Goal: Transaction & Acquisition: Book appointment/travel/reservation

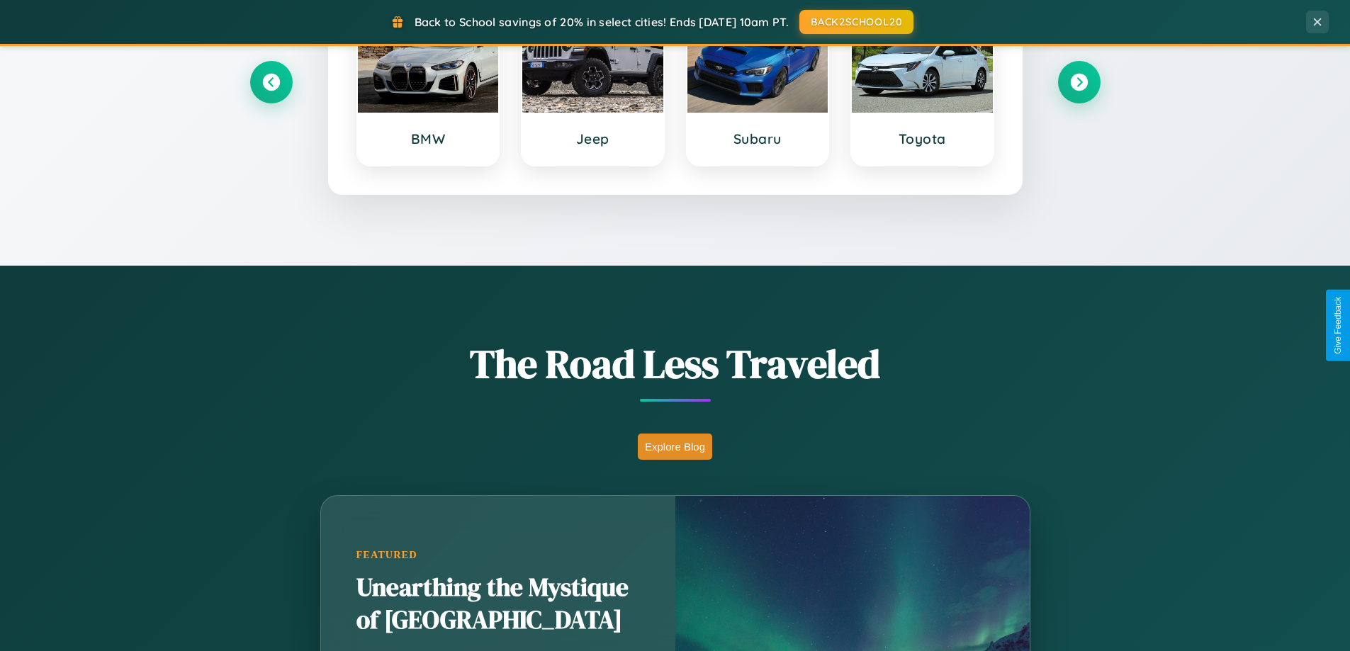
scroll to position [975, 0]
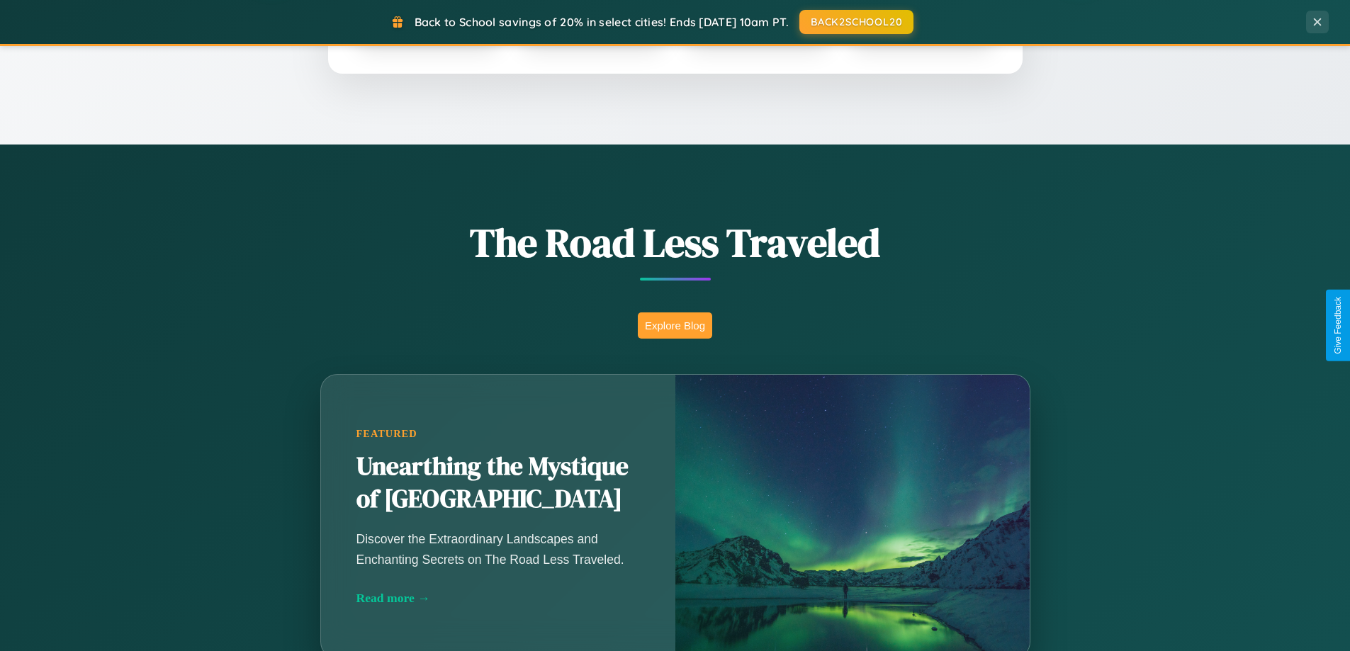
click at [675, 325] on button "Explore Blog" at bounding box center [675, 326] width 74 height 26
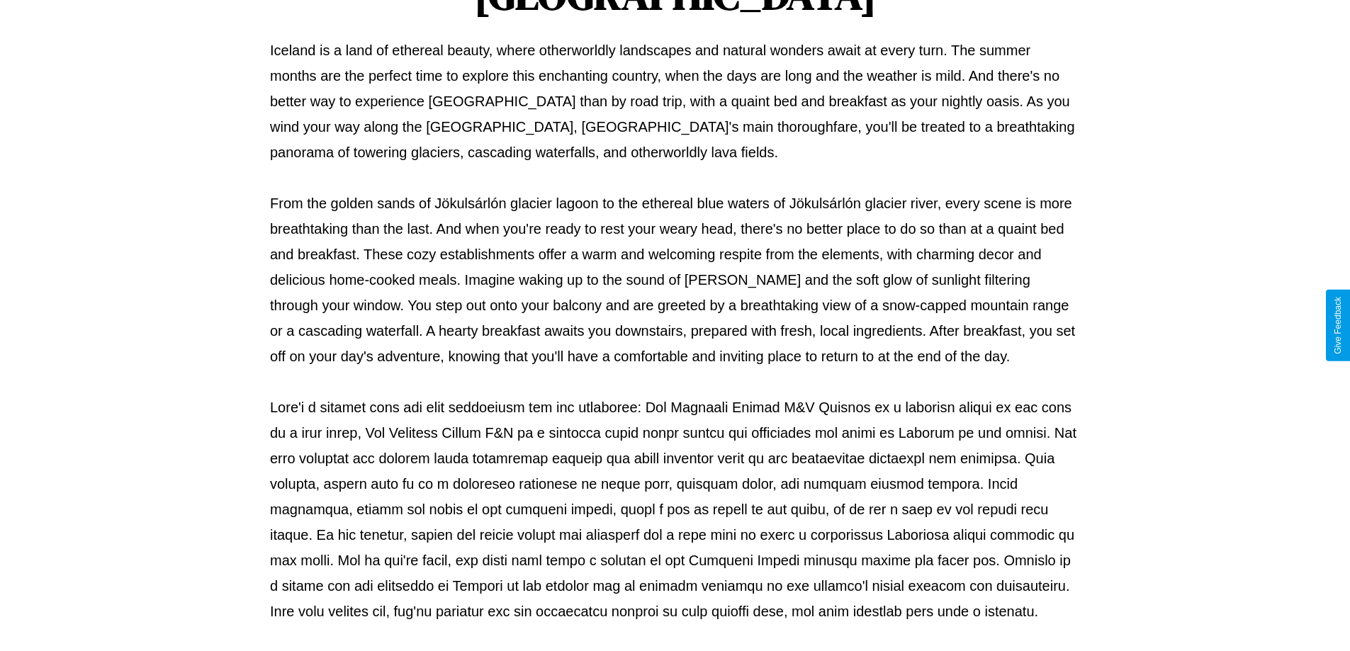
scroll to position [459, 0]
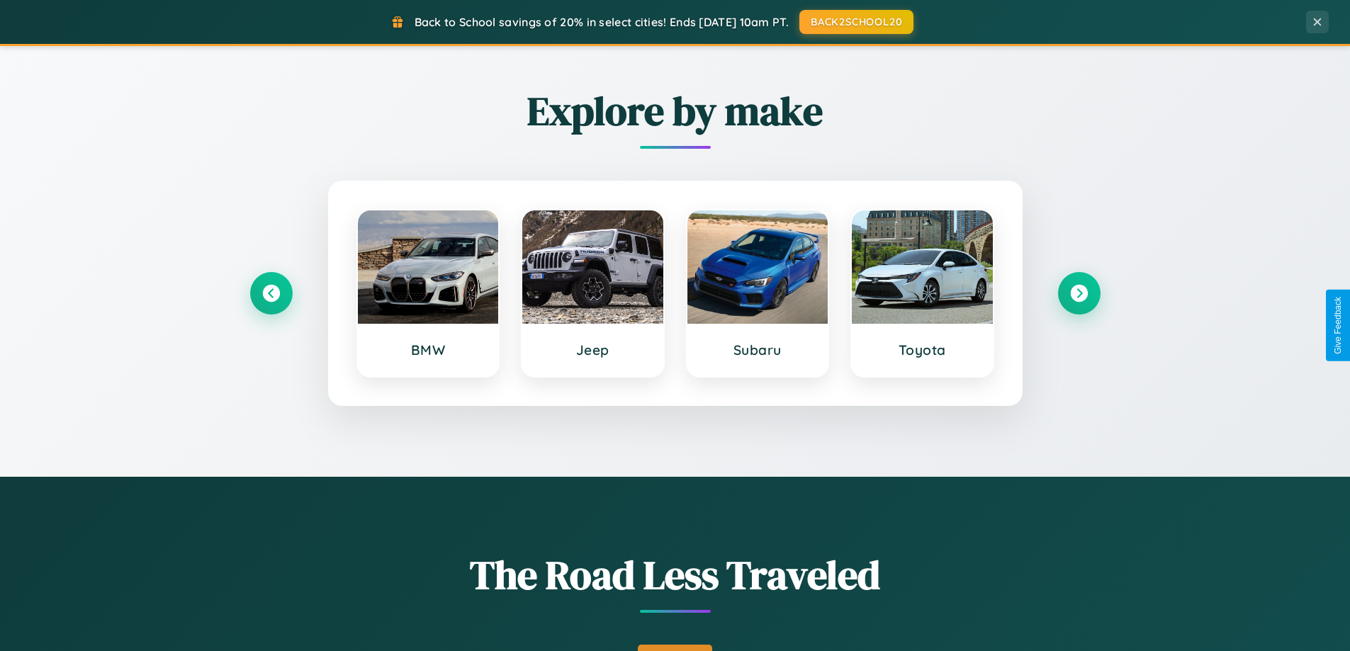
scroll to position [611, 0]
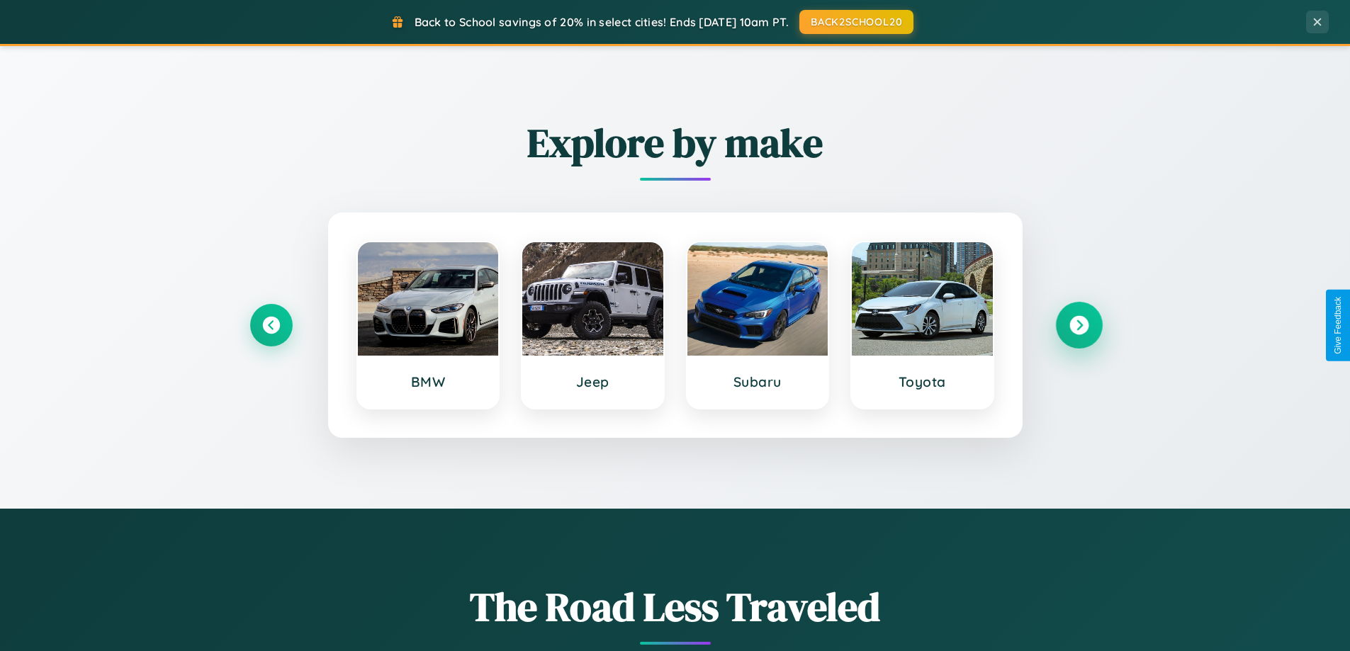
click at [1079, 325] on icon at bounding box center [1079, 325] width 19 height 19
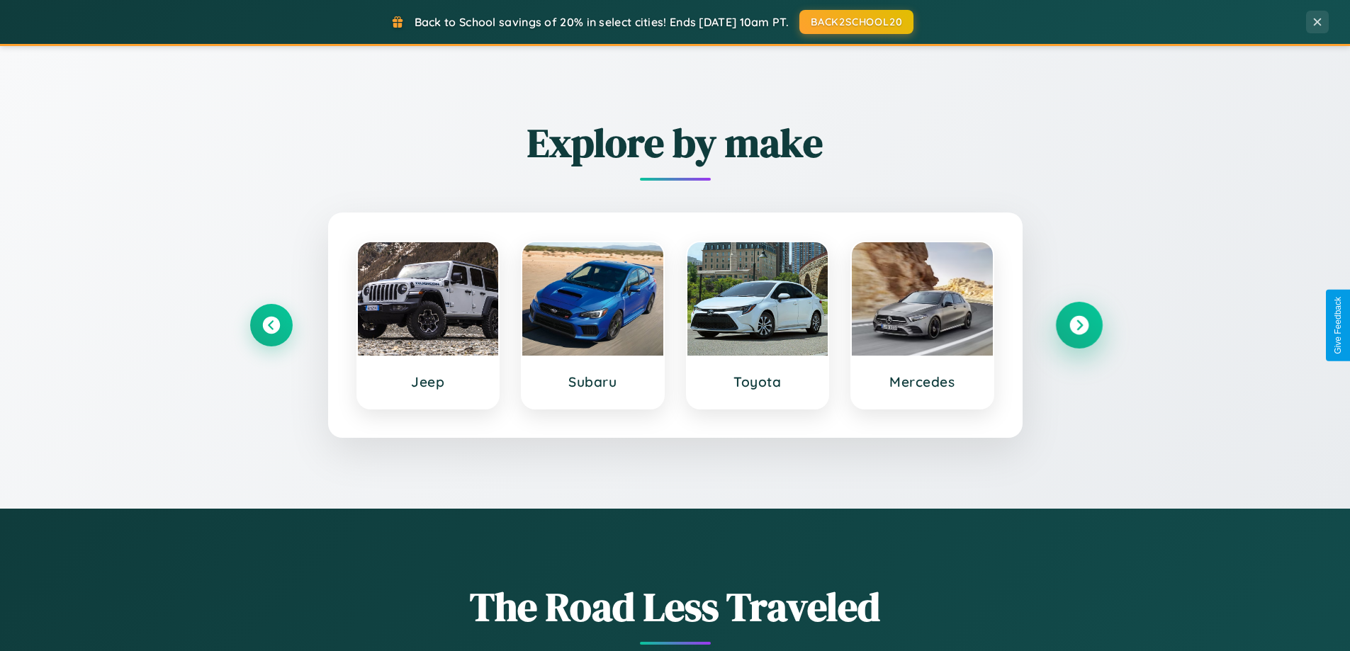
click at [1079, 325] on icon at bounding box center [1079, 325] width 19 height 19
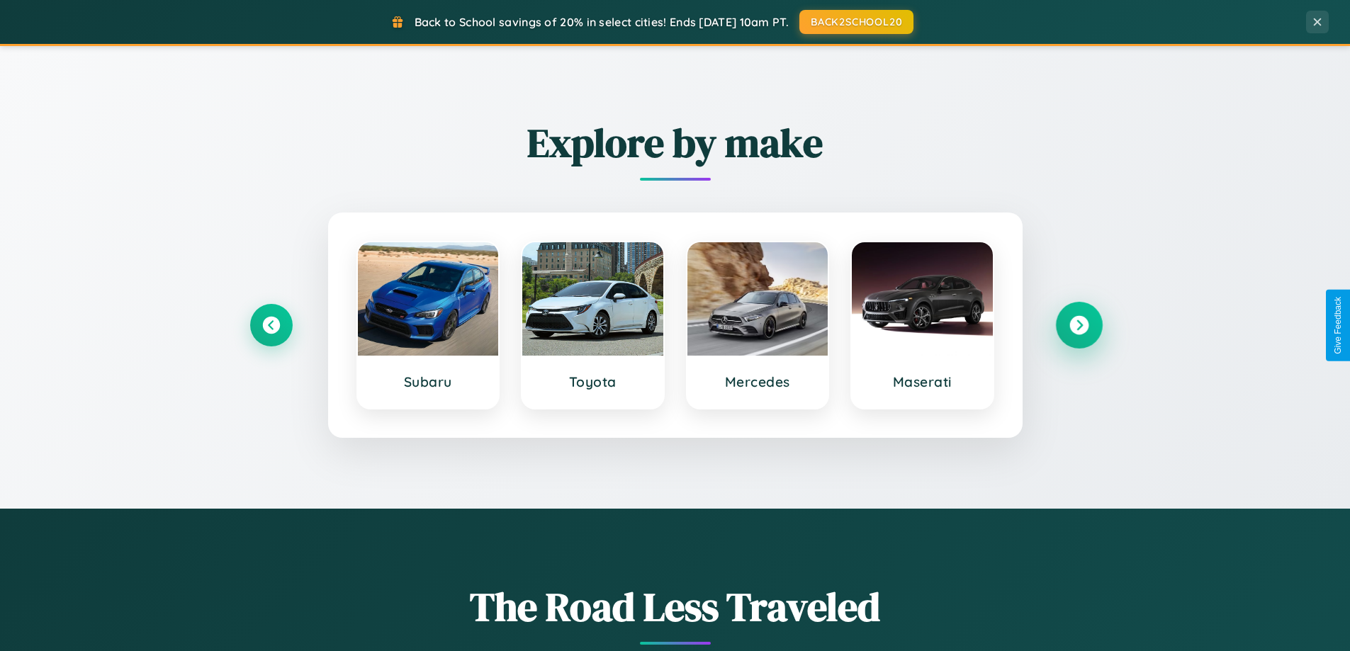
click at [1079, 325] on icon at bounding box center [1079, 325] width 19 height 19
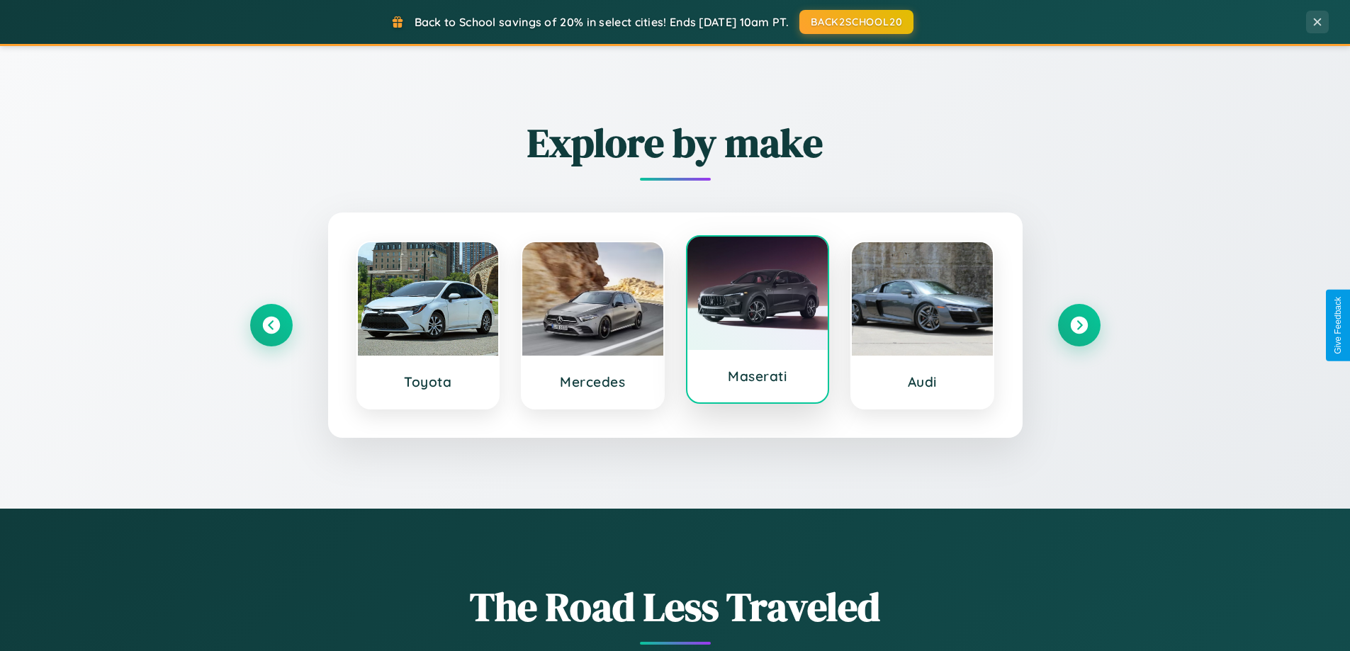
click at [757, 321] on div at bounding box center [758, 293] width 141 height 113
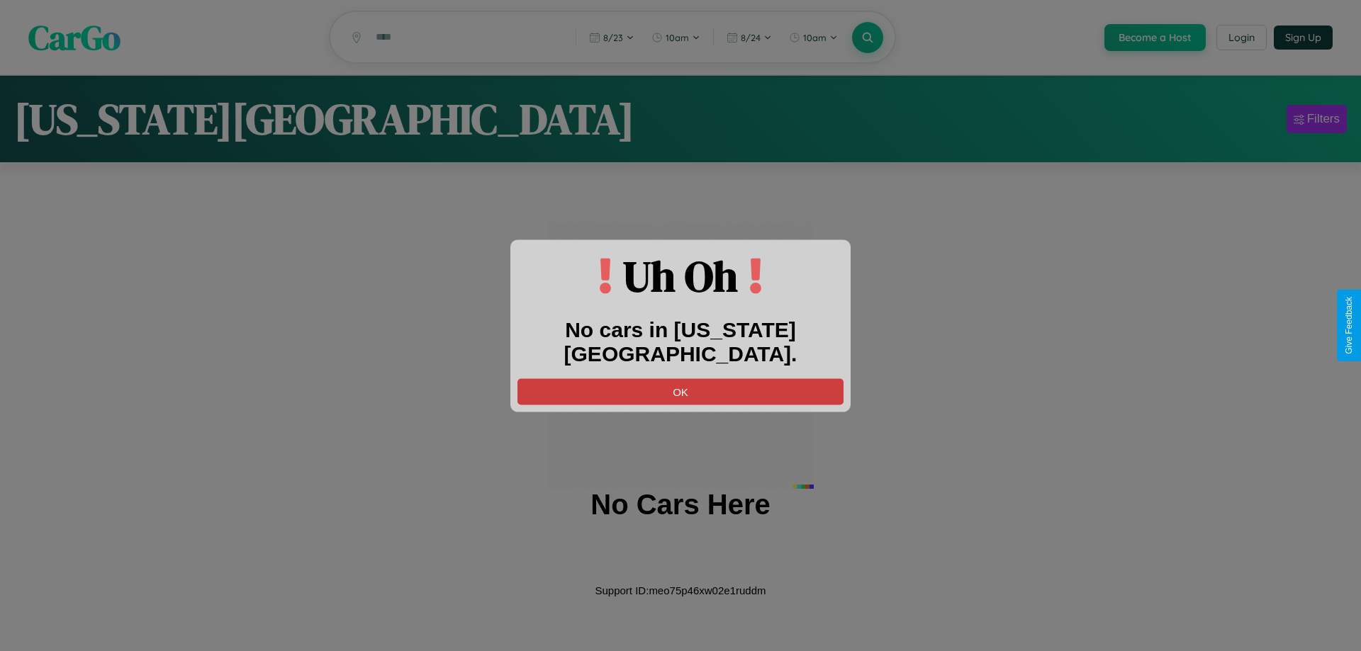
click at [681, 379] on button "OK" at bounding box center [680, 392] width 326 height 26
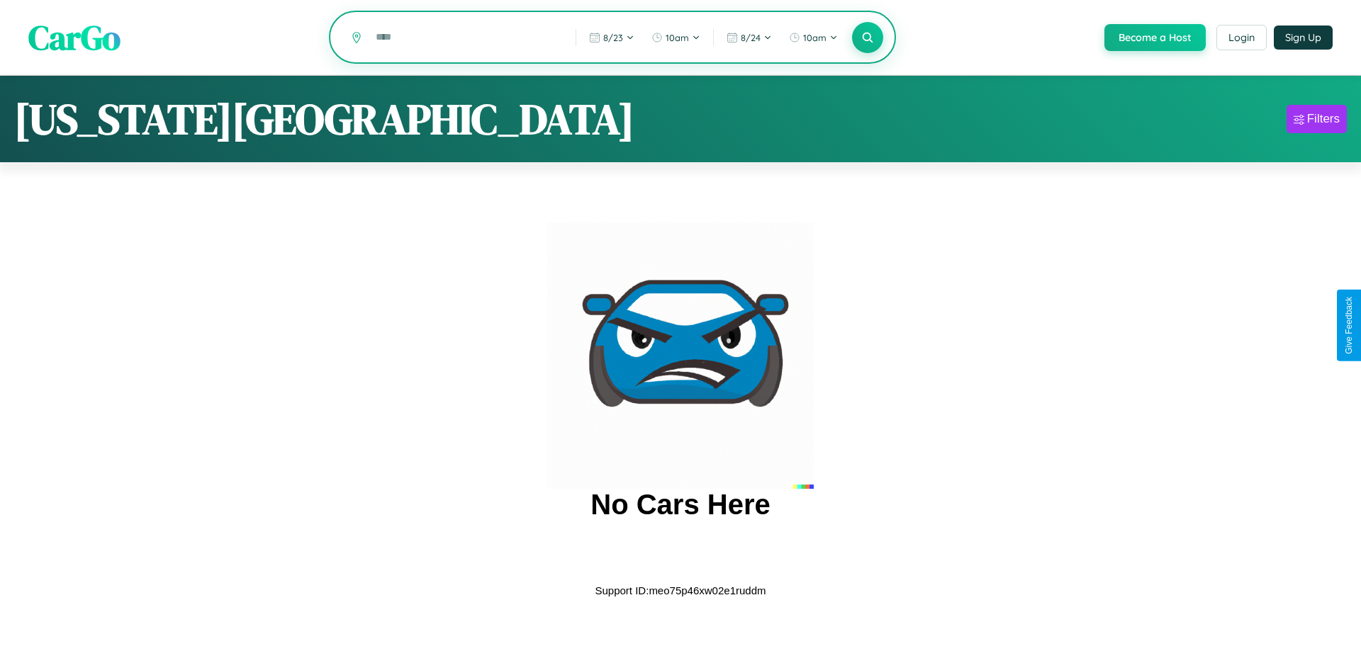
click at [464, 38] on input "text" at bounding box center [465, 37] width 193 height 25
type input "*"
type input "*******"
click at [866, 38] on icon at bounding box center [867, 36] width 13 height 13
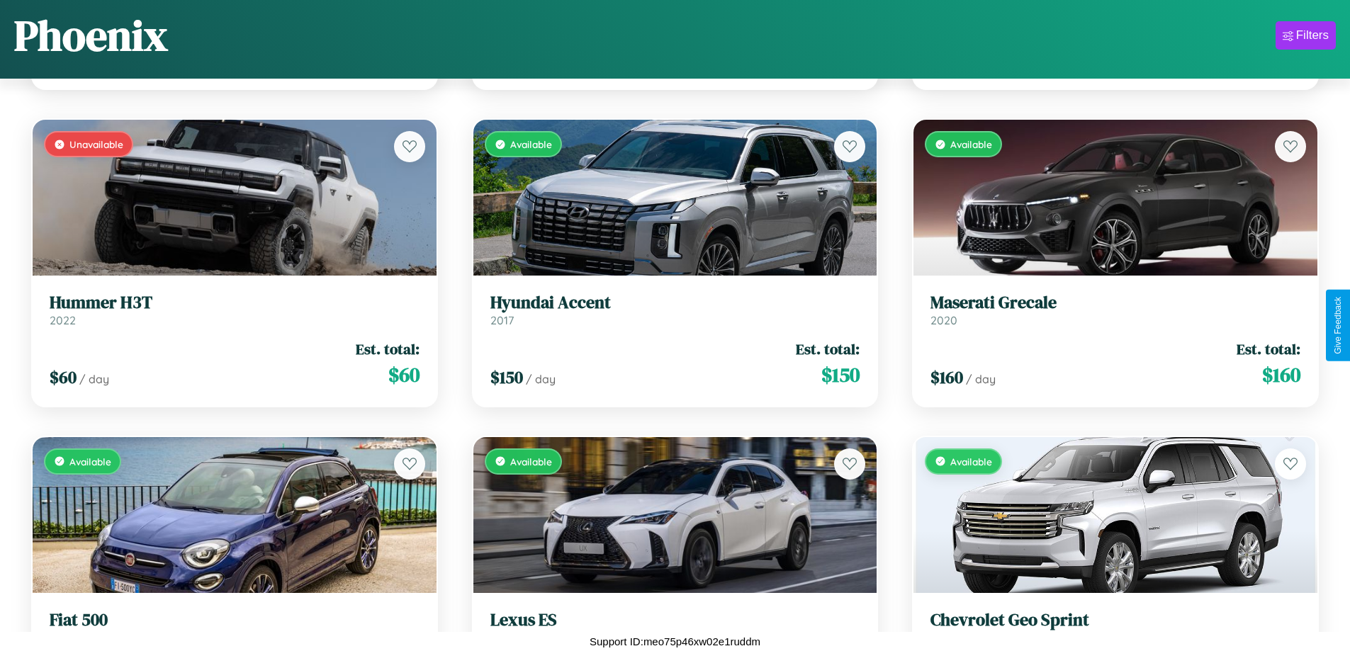
scroll to position [7818, 0]
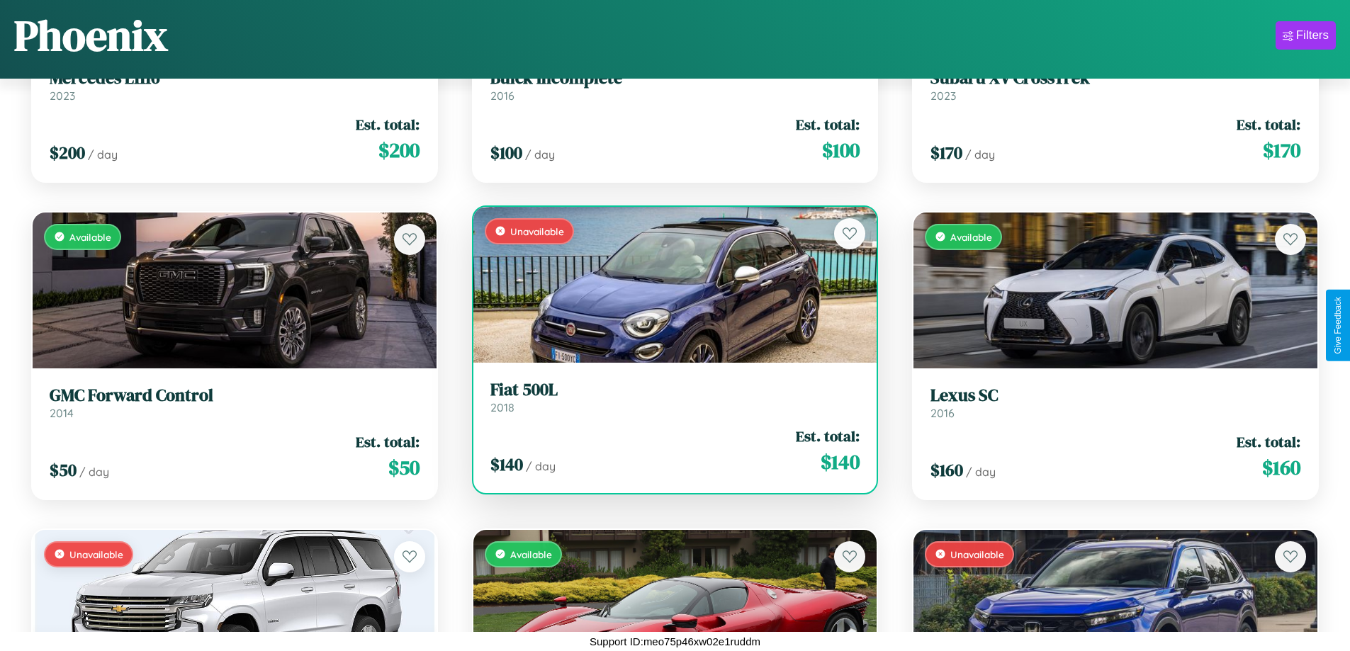
click at [669, 398] on h3 "Fiat 500L" at bounding box center [676, 390] width 370 height 21
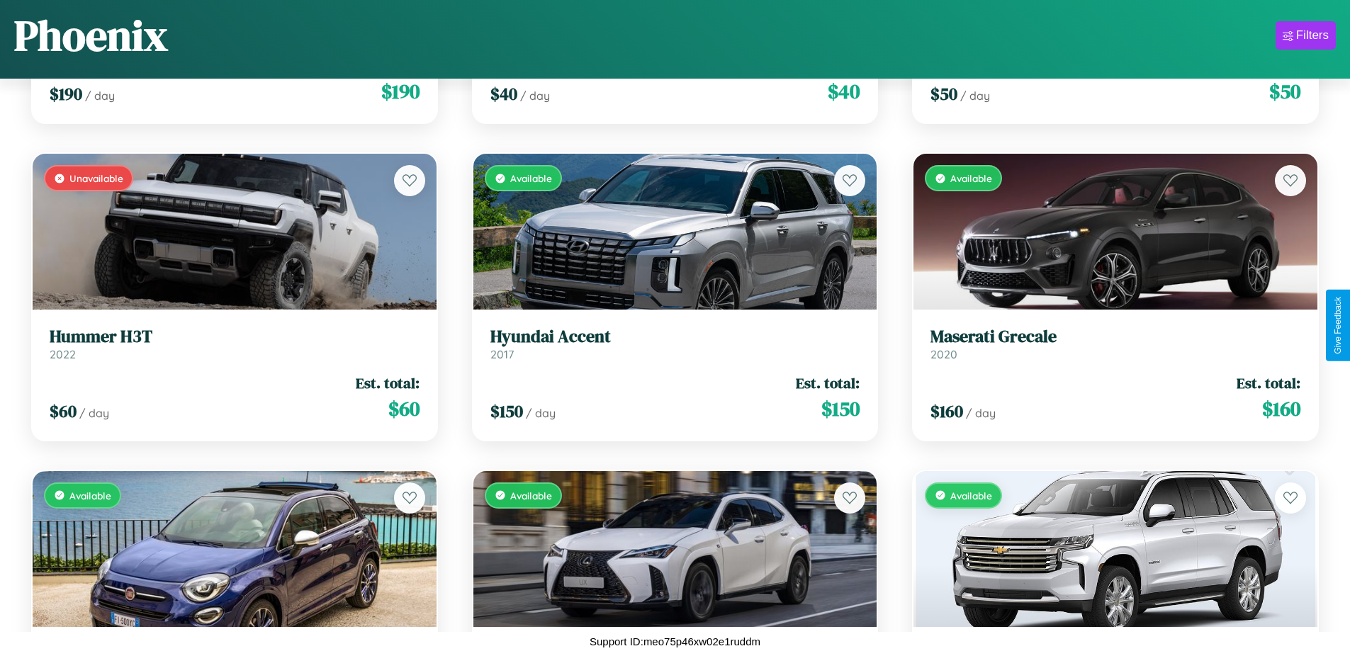
scroll to position [4643, 0]
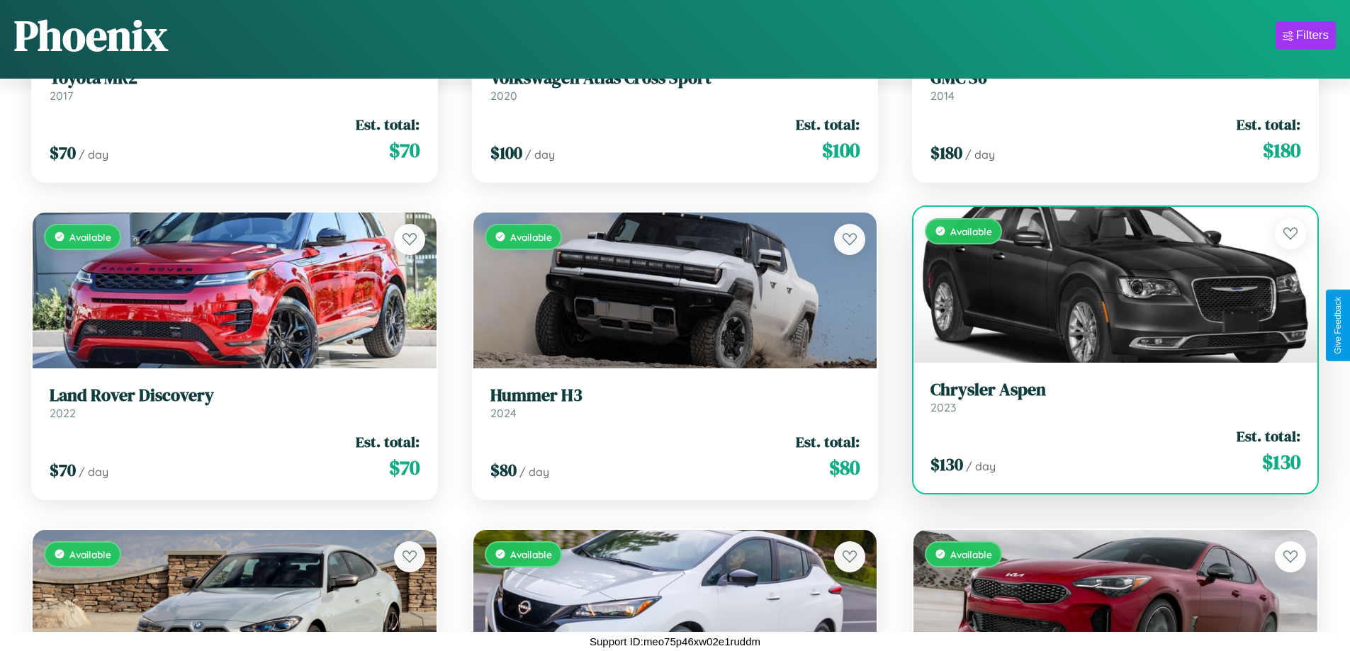
click at [1107, 403] on link "Chrysler Aspen 2023" at bounding box center [1116, 397] width 370 height 35
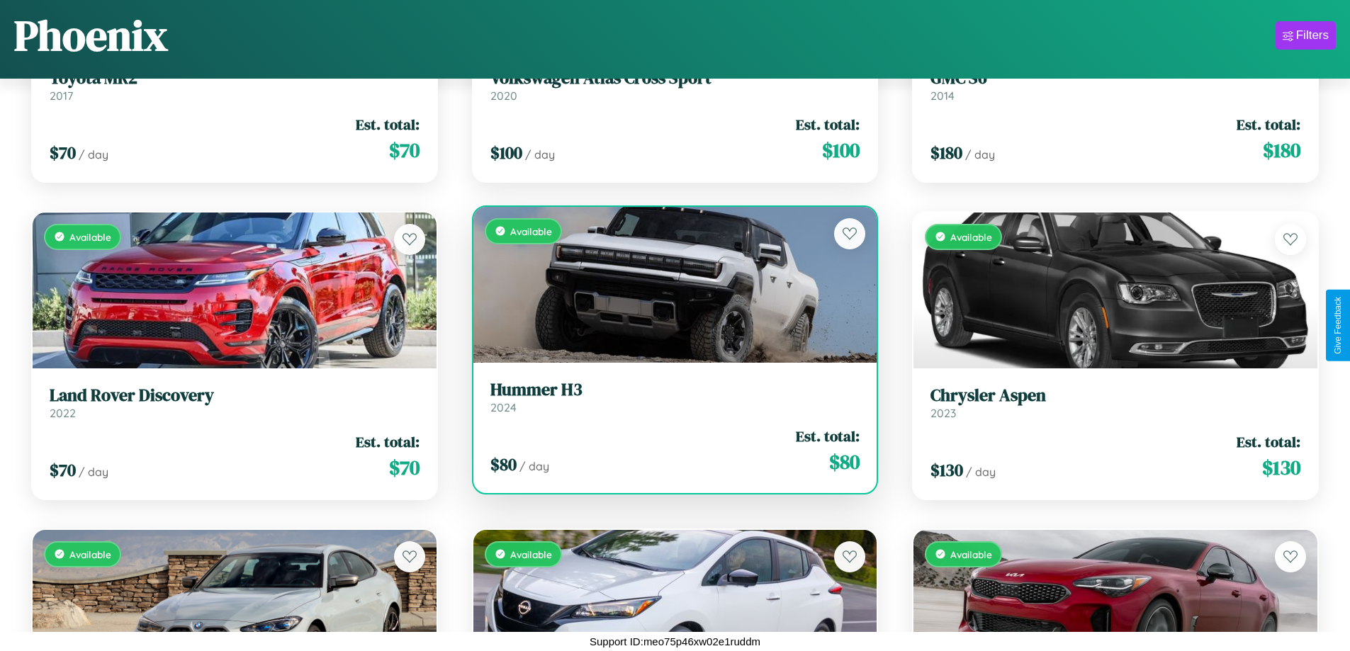
scroll to position [4009, 0]
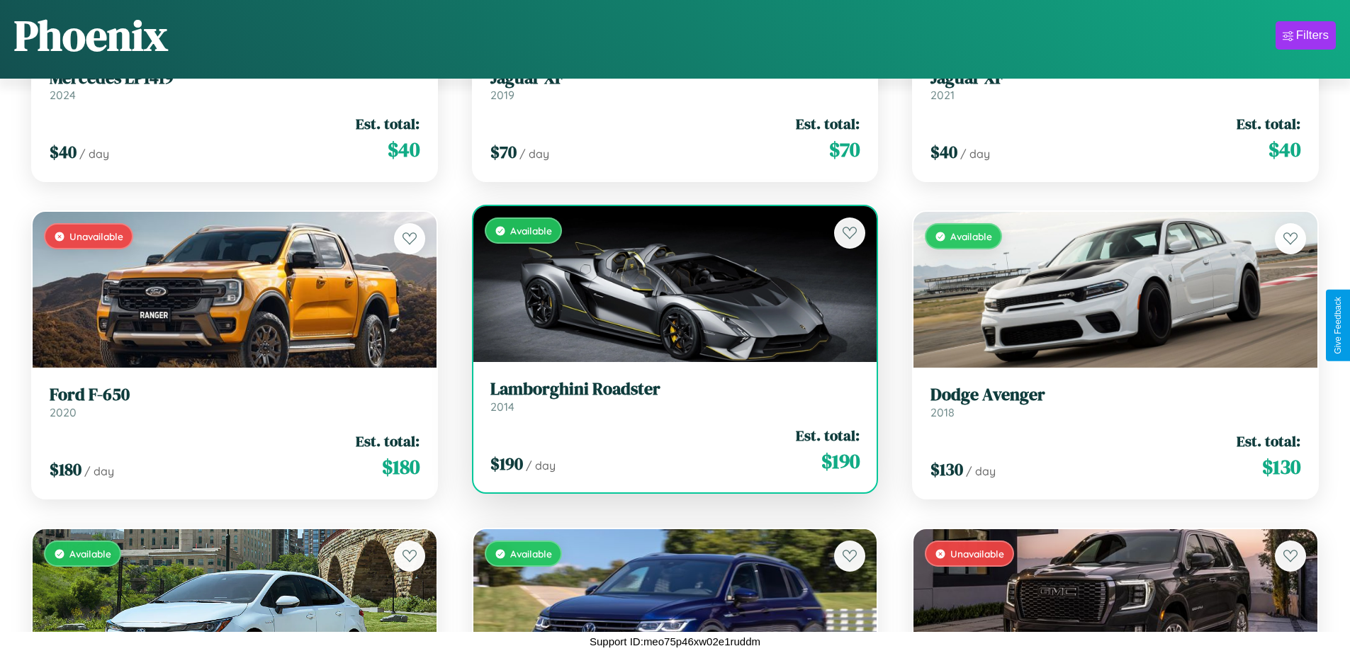
click at [669, 396] on h3 "Lamborghini Roadster" at bounding box center [676, 389] width 370 height 21
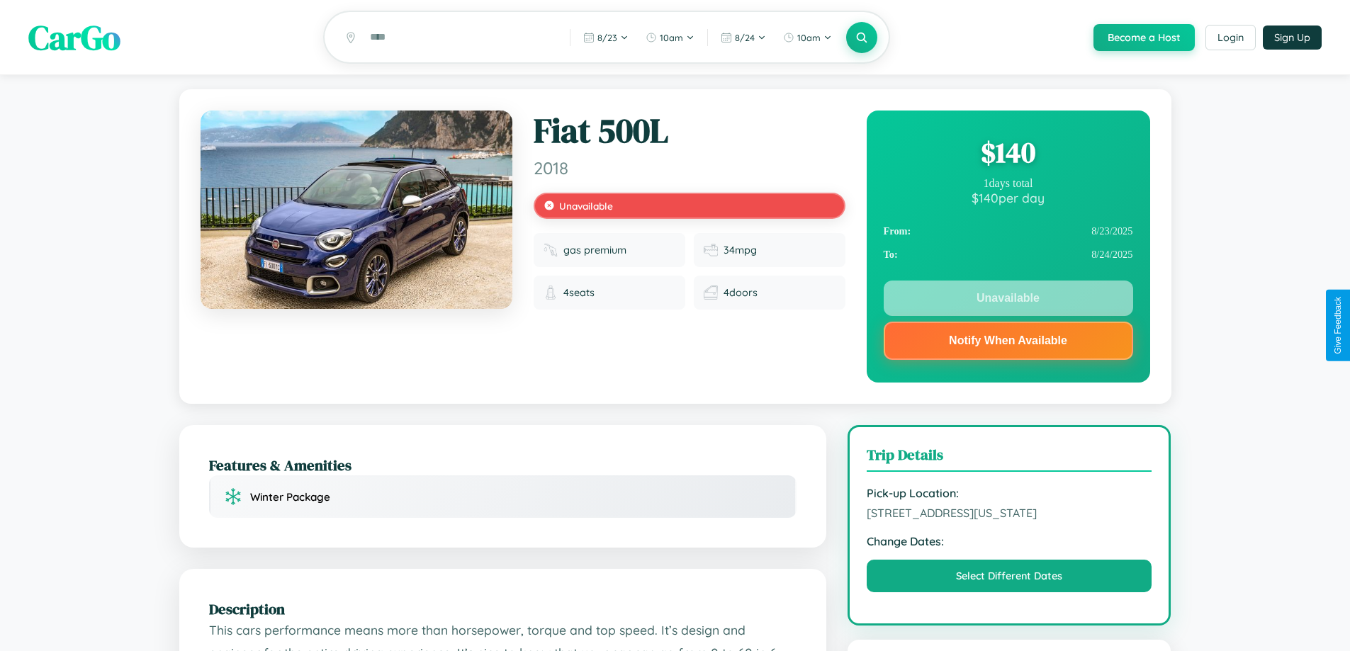
scroll to position [119, 0]
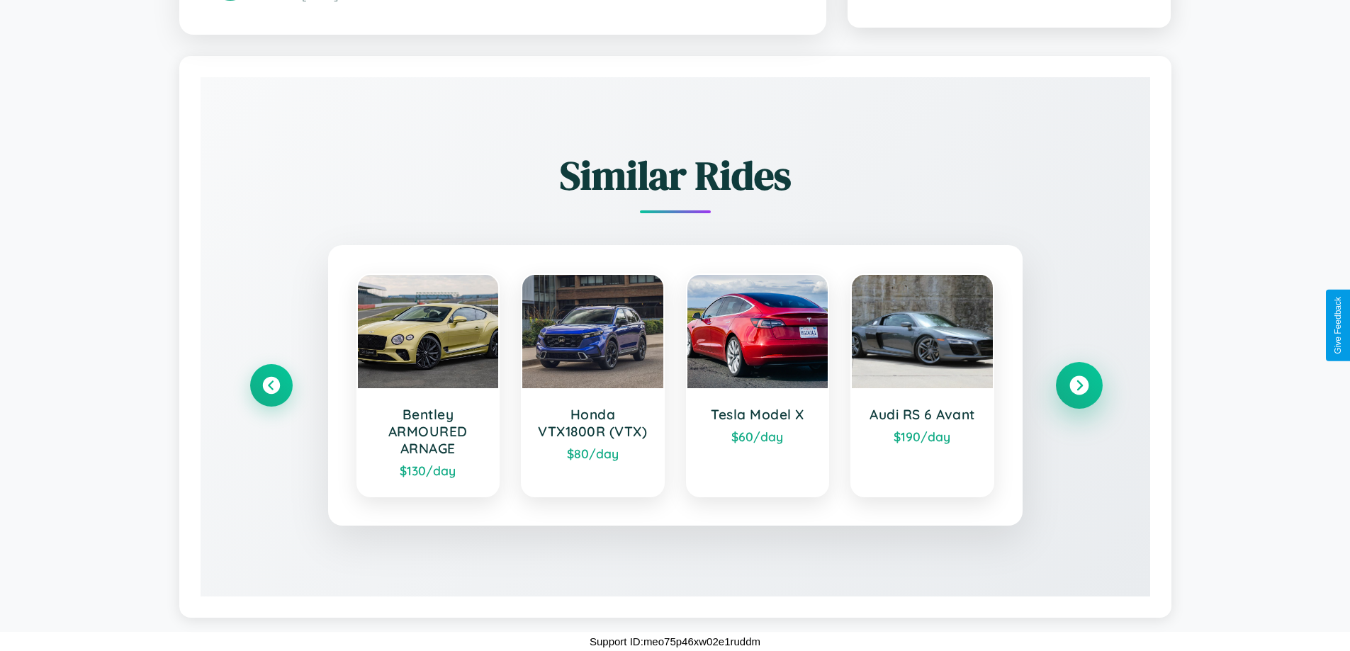
click at [1079, 386] on icon at bounding box center [1079, 385] width 19 height 19
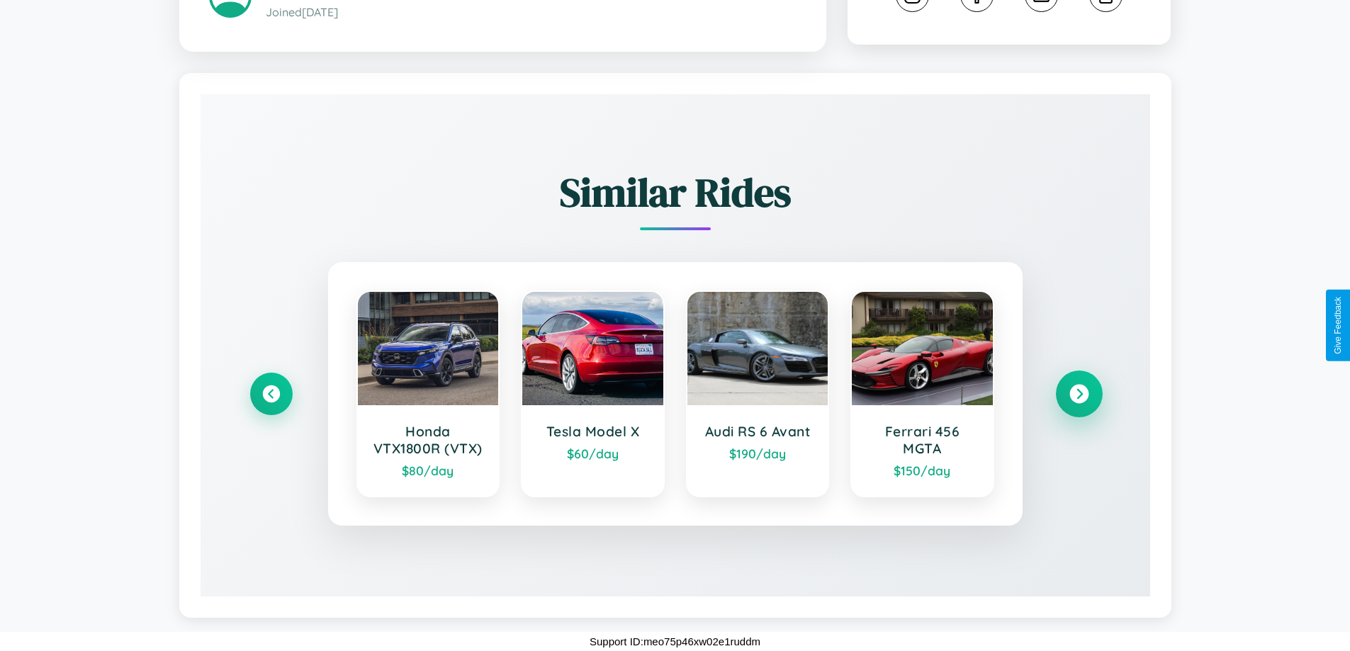
scroll to position [847, 0]
click at [271, 394] on icon at bounding box center [271, 394] width 19 height 19
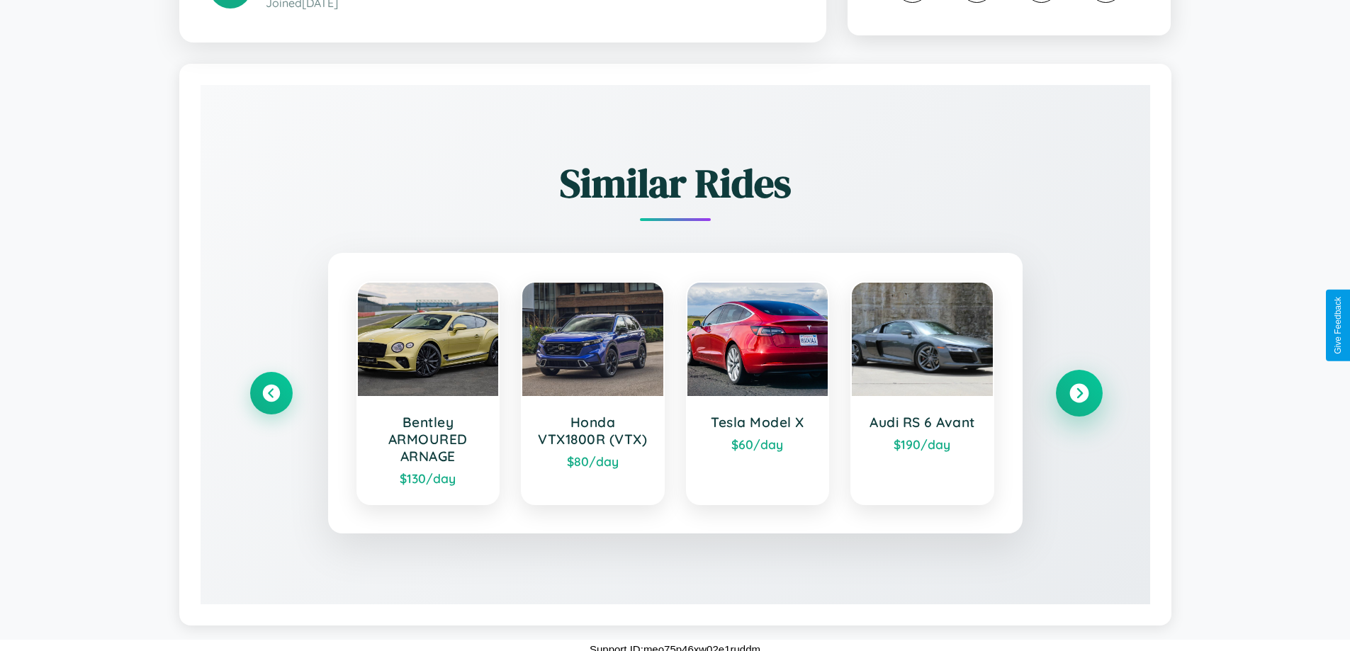
click at [1079, 403] on icon at bounding box center [1079, 393] width 19 height 19
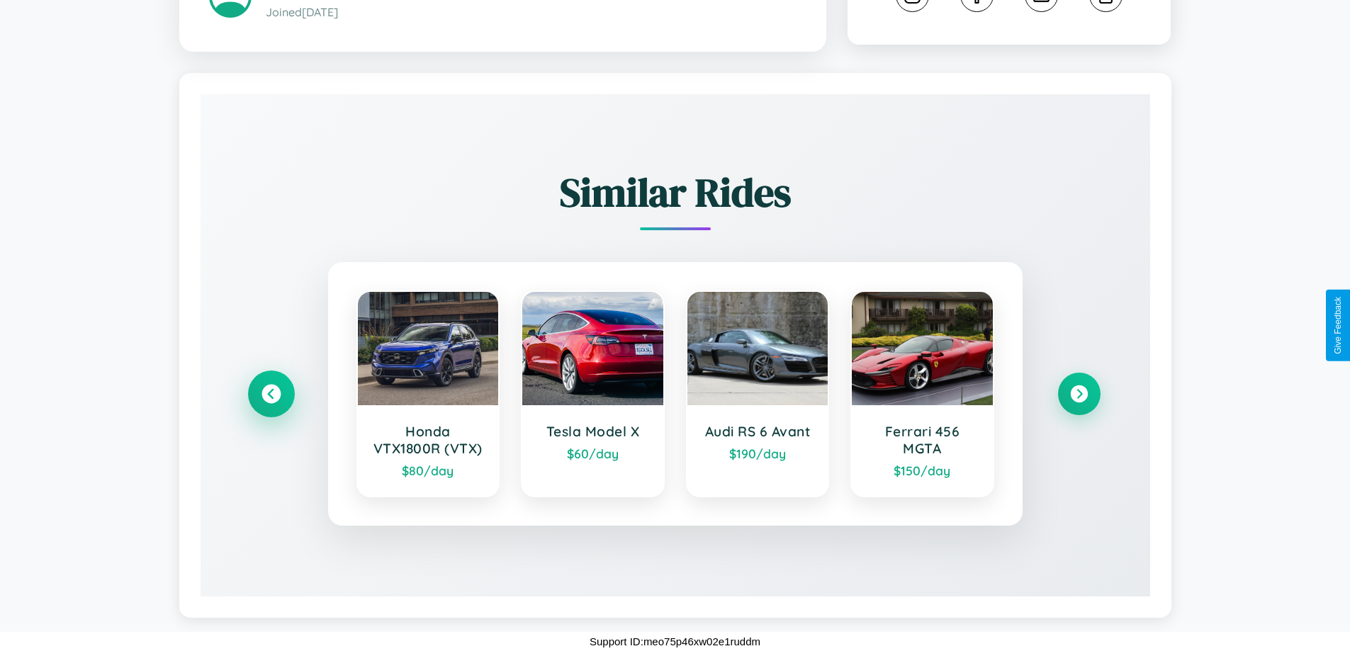
click at [271, 394] on icon at bounding box center [271, 394] width 19 height 19
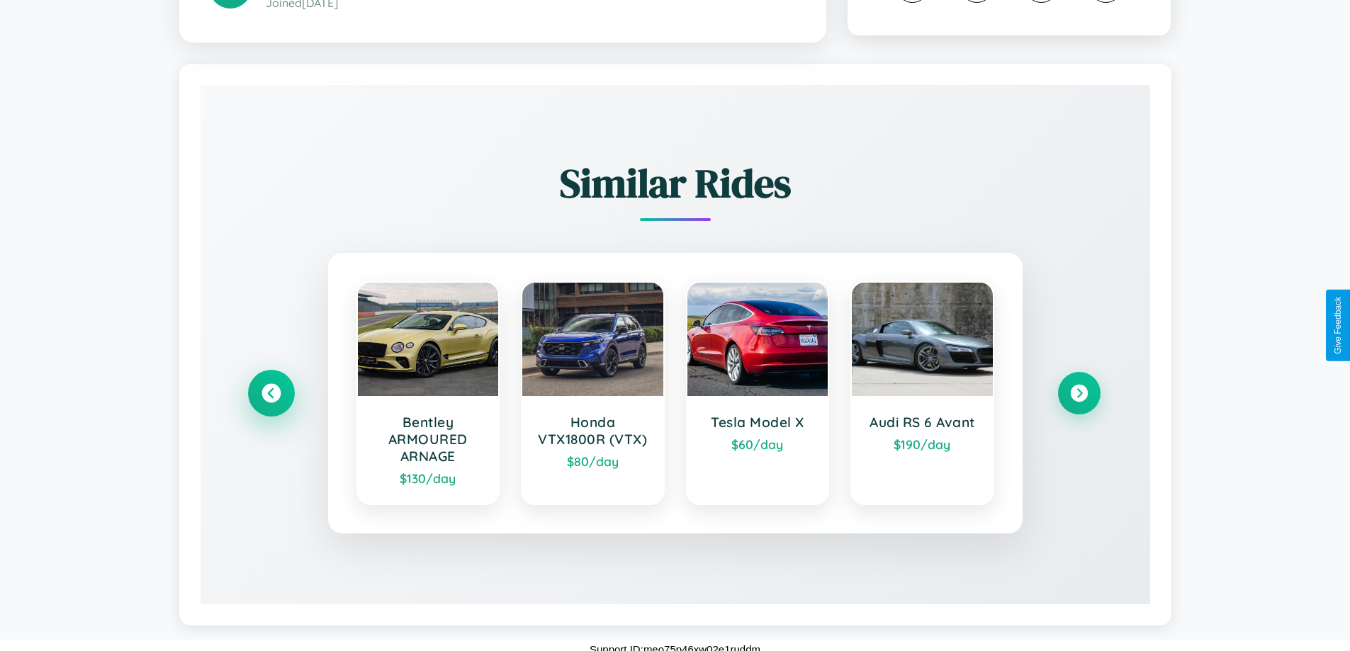
click at [271, 403] on icon at bounding box center [271, 393] width 19 height 19
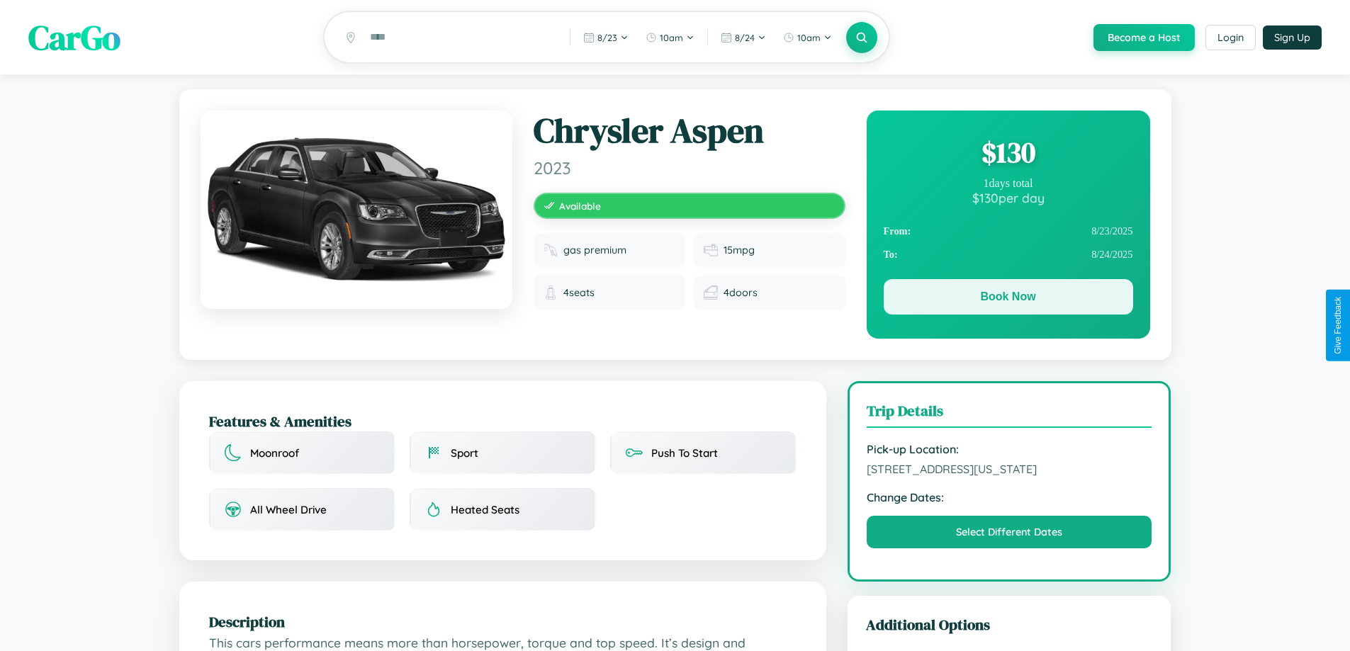
click at [1008, 299] on button "Book Now" at bounding box center [1009, 296] width 250 height 35
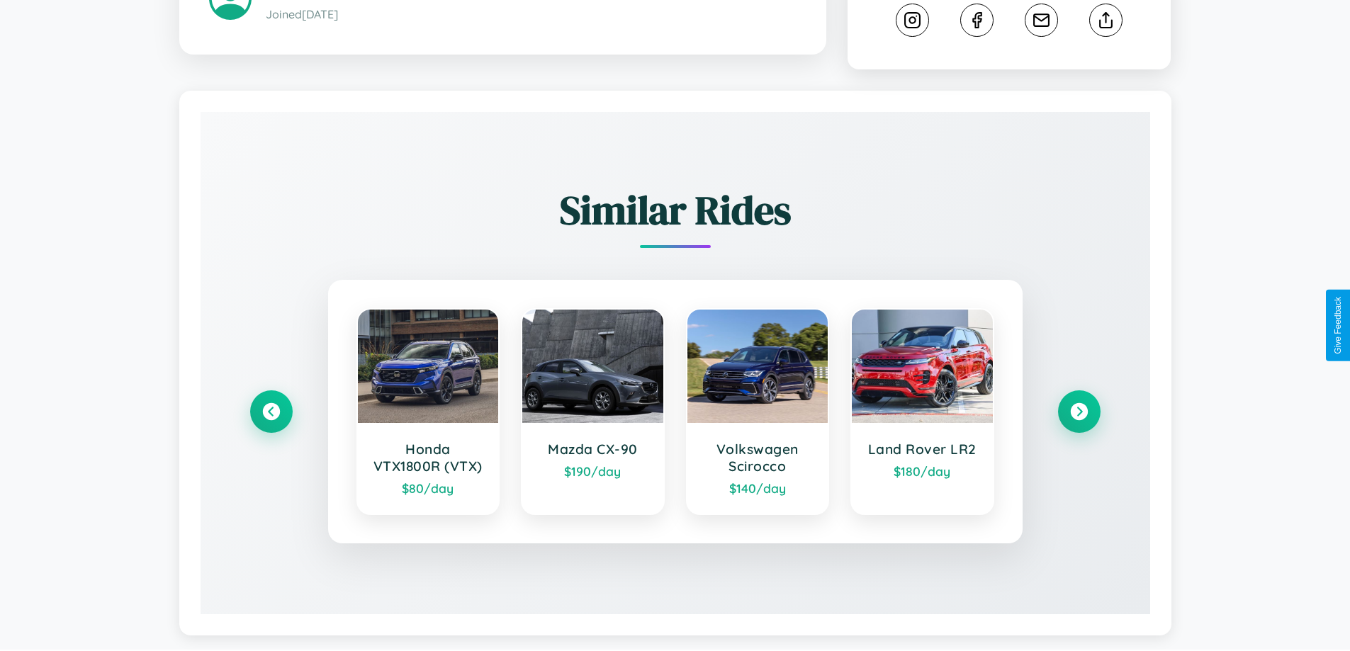
scroll to position [815, 0]
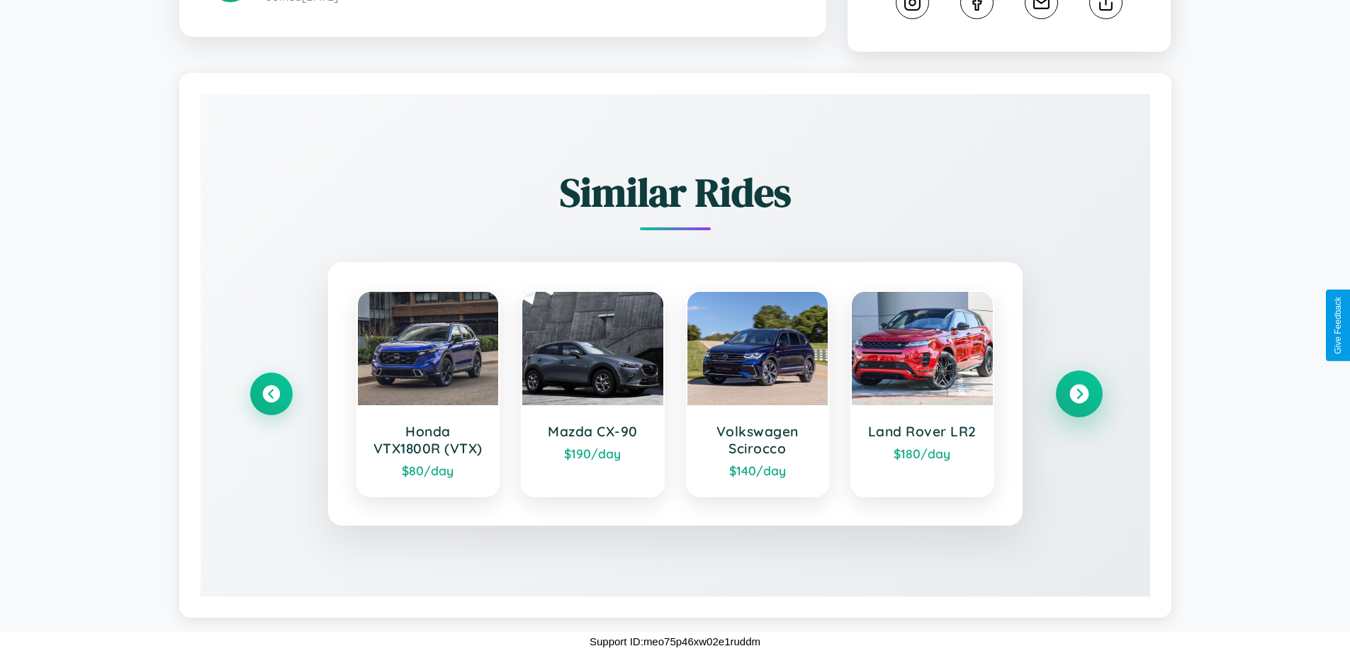
click at [1079, 394] on icon at bounding box center [1079, 394] width 19 height 19
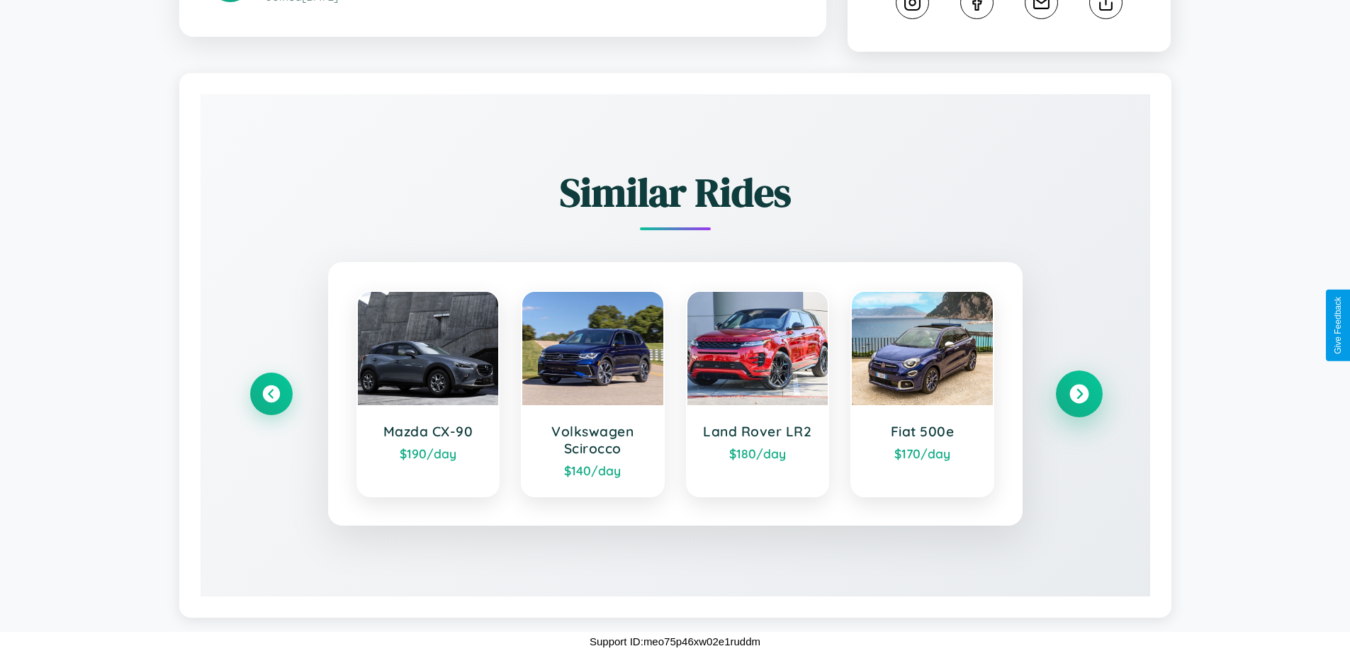
click at [1079, 394] on icon at bounding box center [1079, 394] width 19 height 19
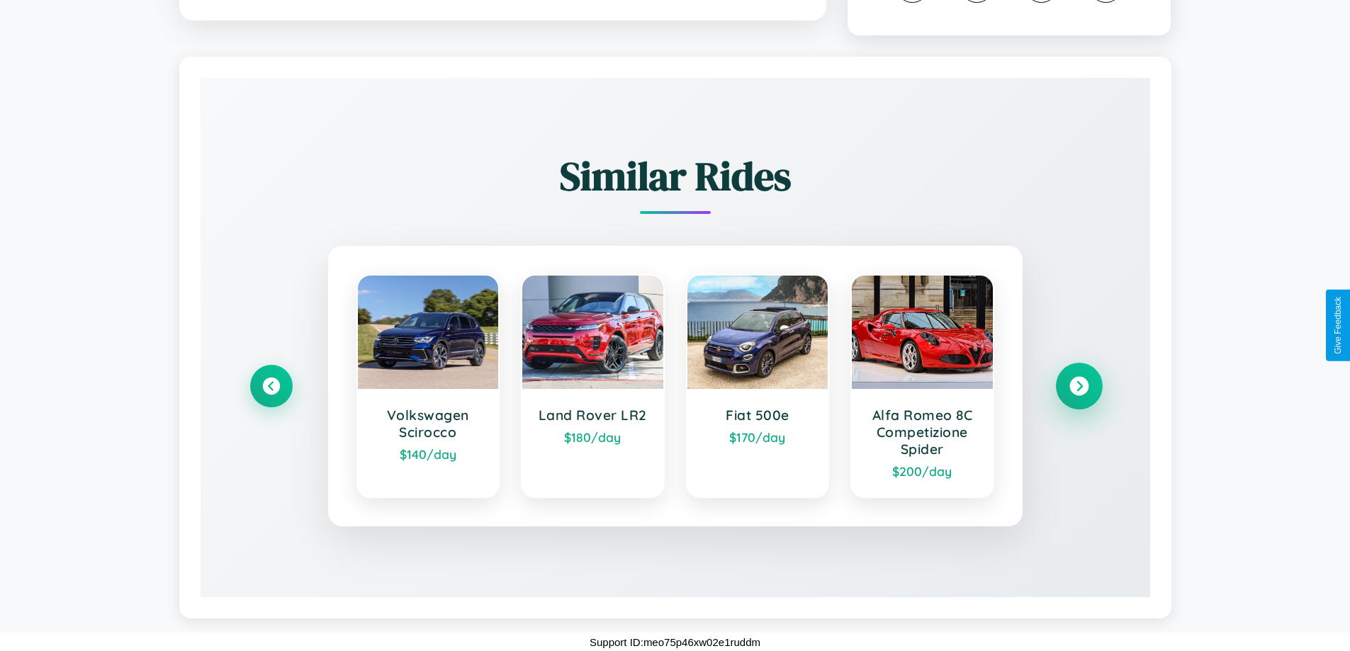
click at [1079, 396] on icon at bounding box center [1079, 386] width 19 height 19
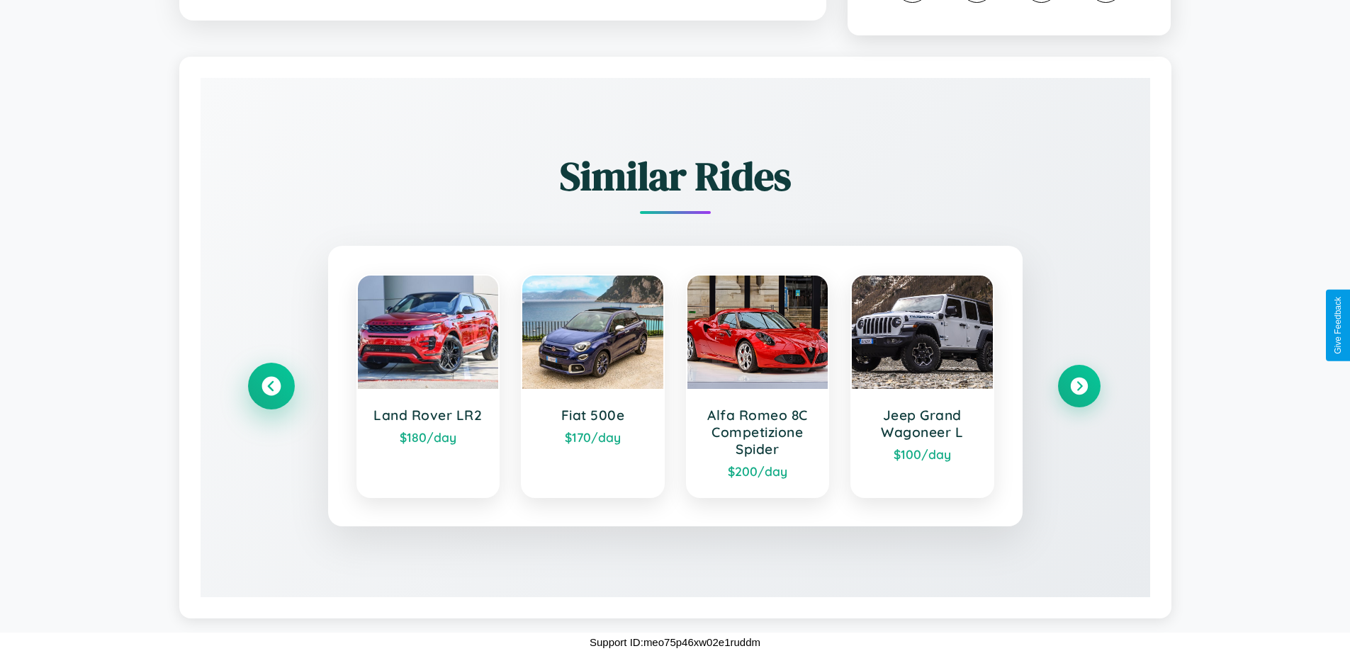
click at [271, 396] on icon at bounding box center [271, 386] width 19 height 19
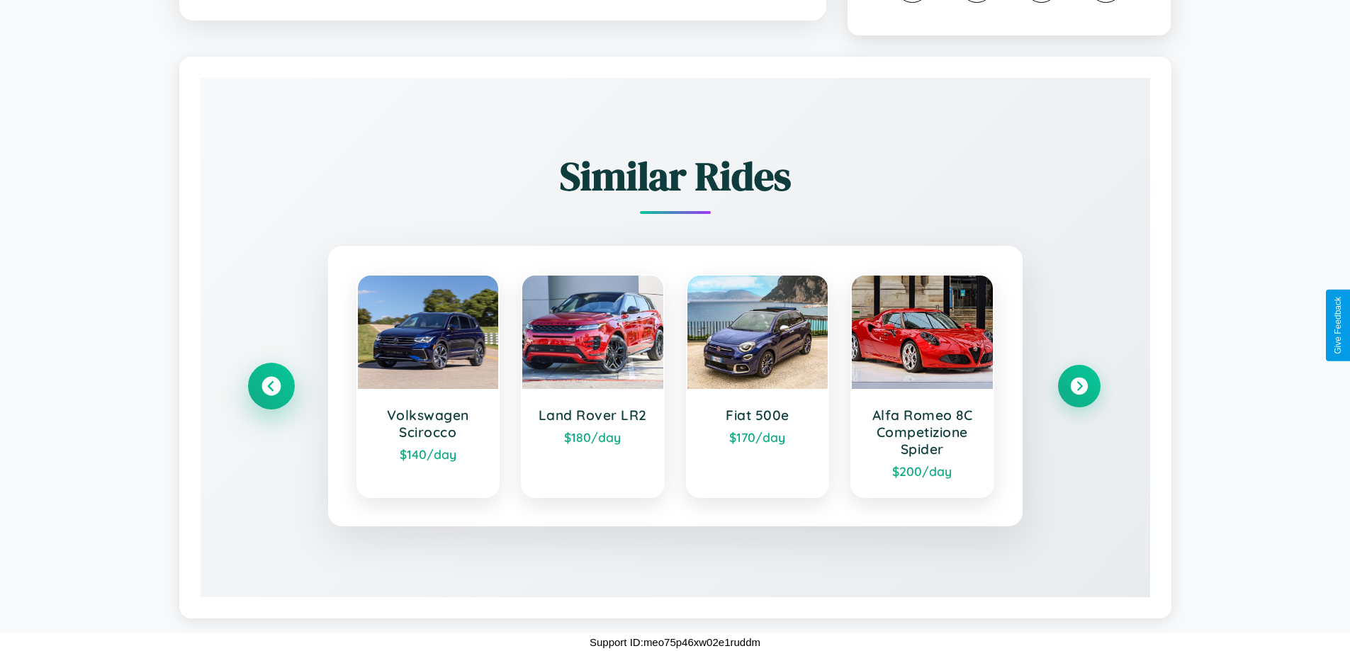
click at [271, 396] on icon at bounding box center [271, 386] width 19 height 19
